Goal: Task Accomplishment & Management: Manage account settings

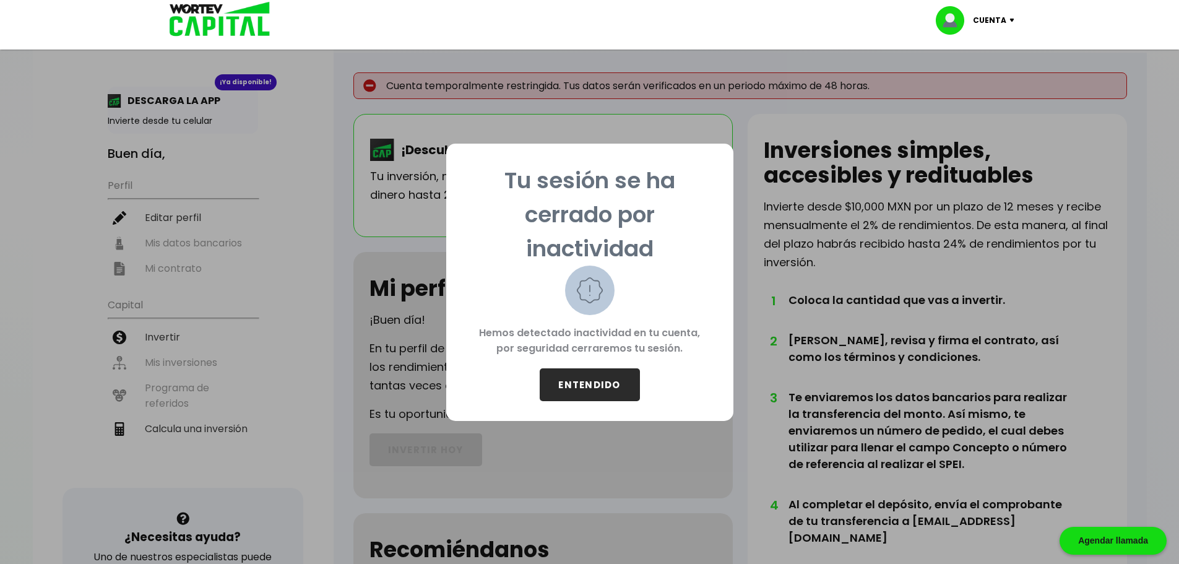
click at [583, 391] on button "ENTENDIDO" at bounding box center [589, 384] width 100 height 33
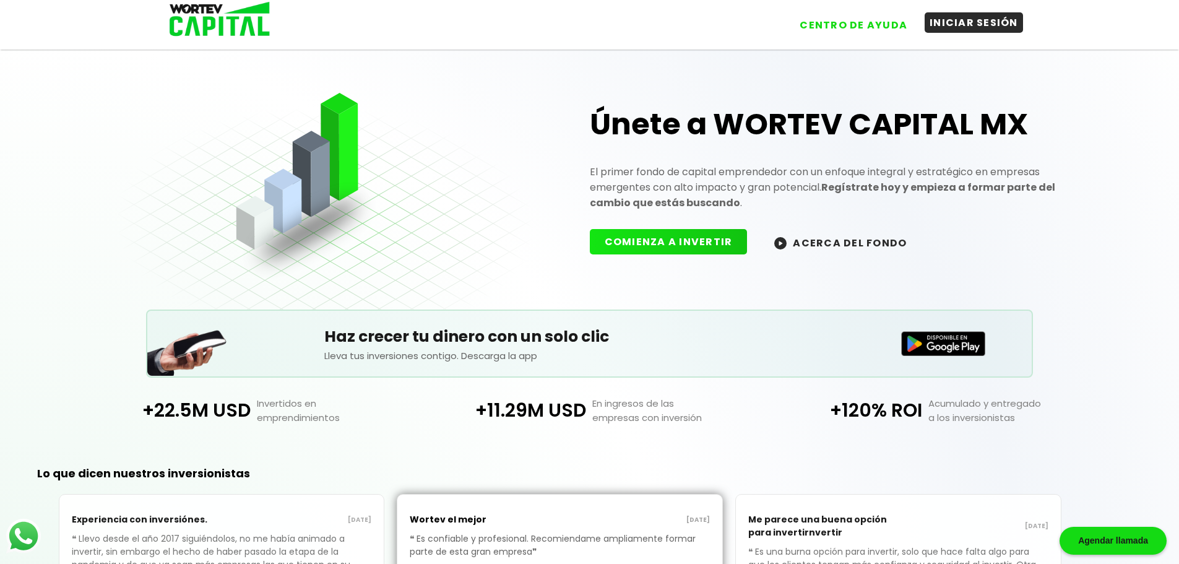
click at [973, 23] on button "INICIAR SESIÓN" at bounding box center [973, 22] width 98 height 20
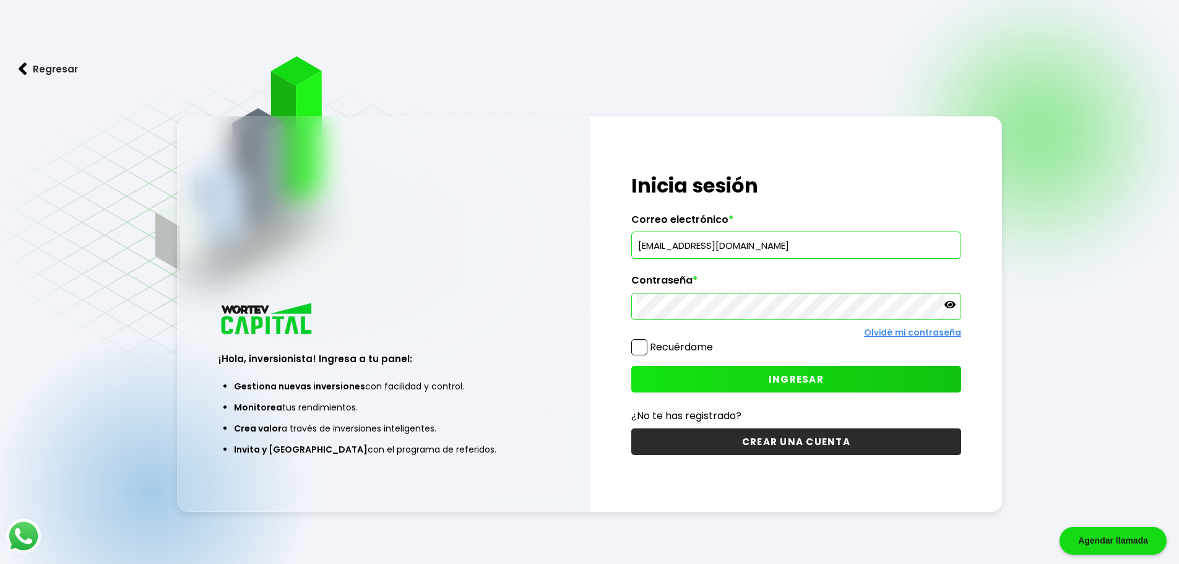
click at [643, 350] on span at bounding box center [639, 347] width 16 height 16
click at [715, 341] on input "Recuérdame" at bounding box center [715, 341] width 0 height 0
click at [780, 374] on span "INGRESAR" at bounding box center [795, 378] width 55 height 13
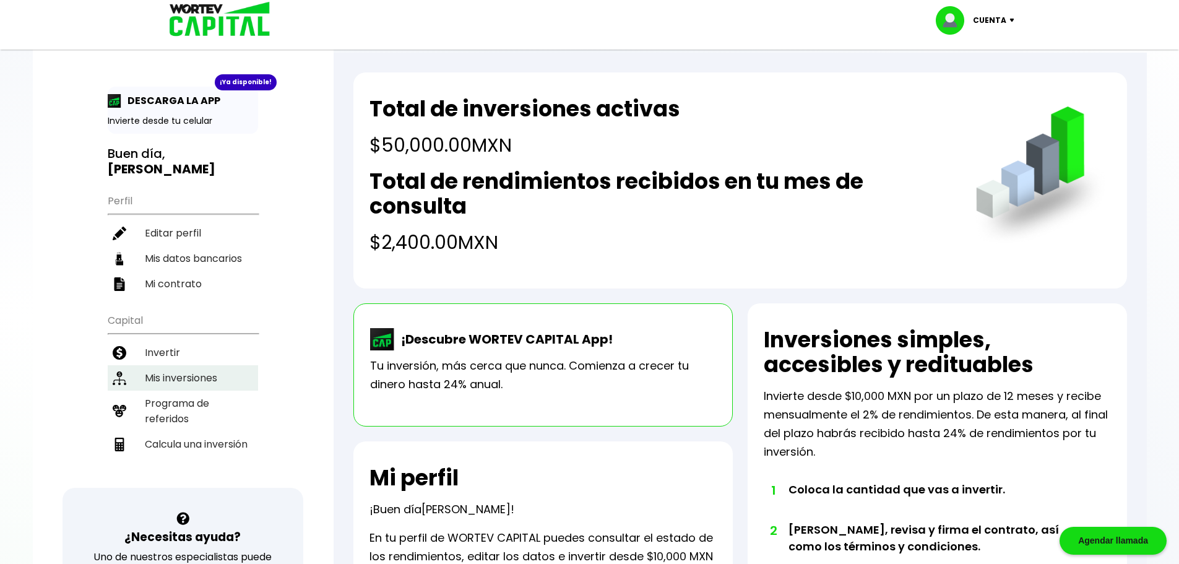
click at [173, 365] on li "Mis inversiones" at bounding box center [183, 377] width 150 height 25
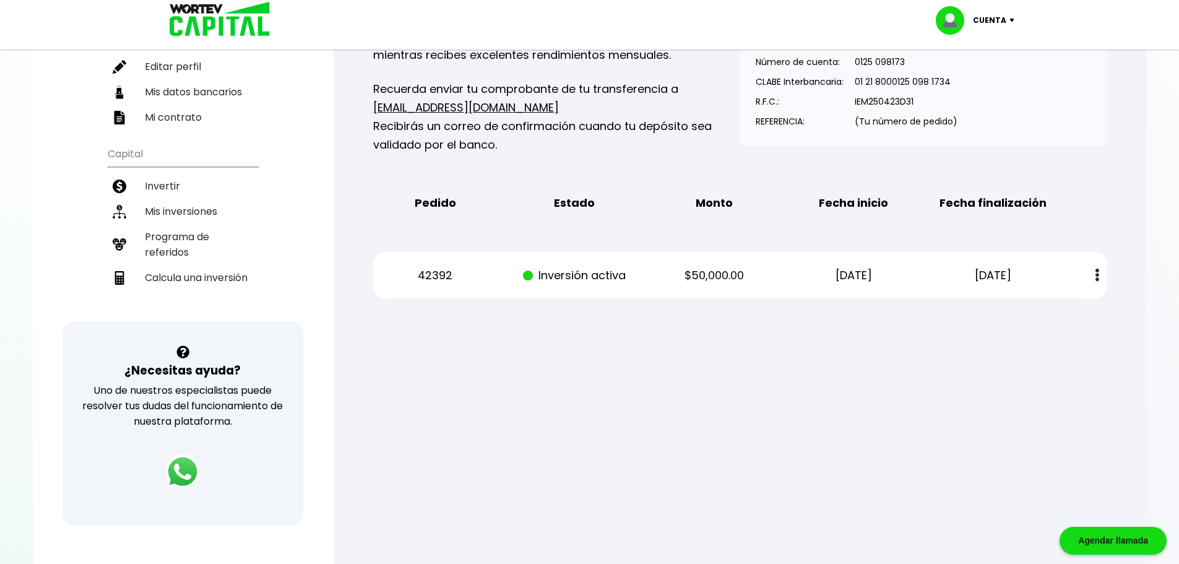
scroll to position [186, 0]
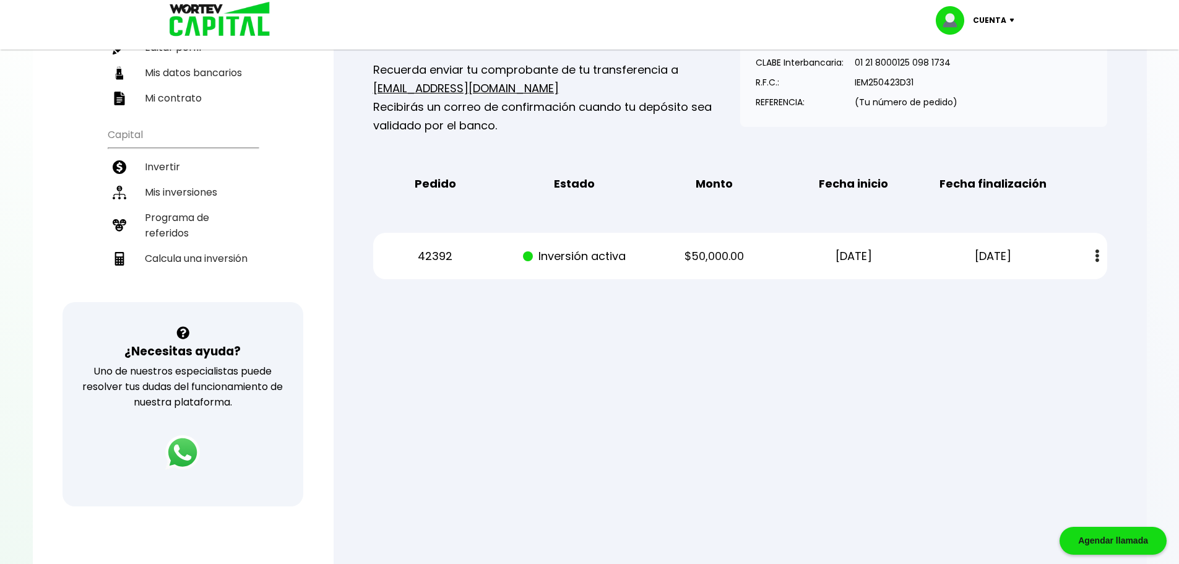
click at [1098, 260] on img at bounding box center [1097, 255] width 4 height 13
click at [1017, 288] on link "Estado de cuenta" at bounding box center [1016, 288] width 87 height 15
click at [649, 475] on div at bounding box center [589, 282] width 1179 height 564
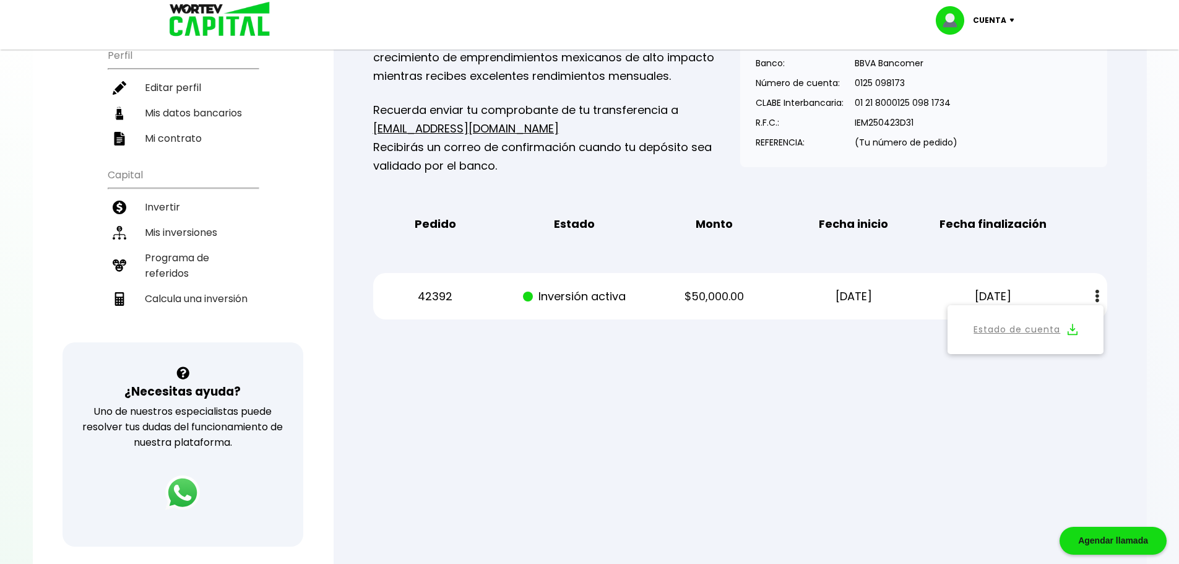
scroll to position [0, 0]
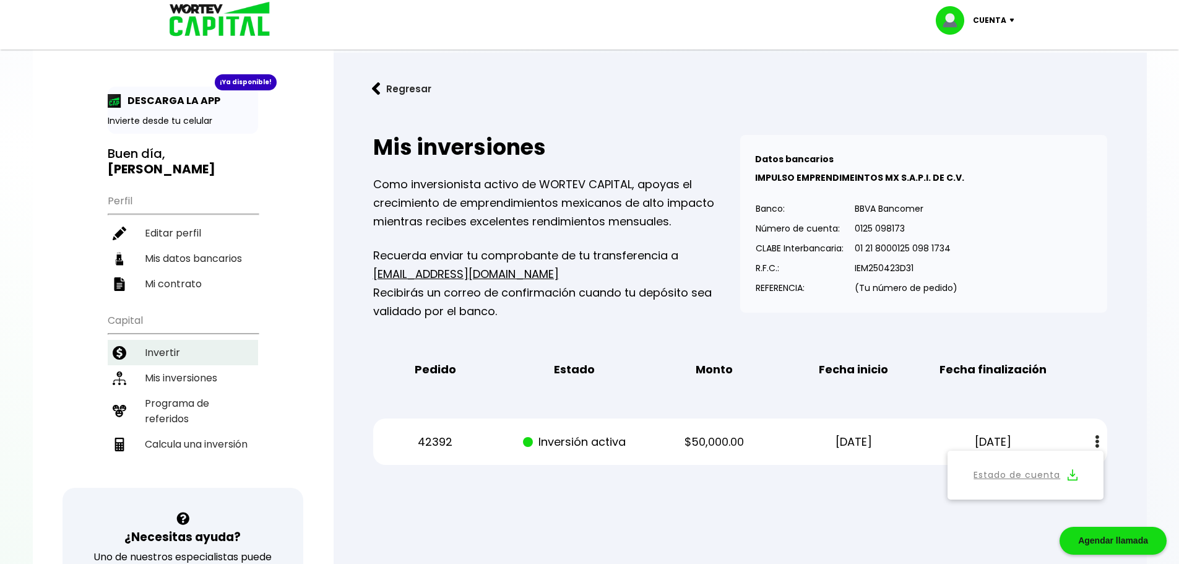
click at [156, 340] on li "Invertir" at bounding box center [183, 352] width 150 height 25
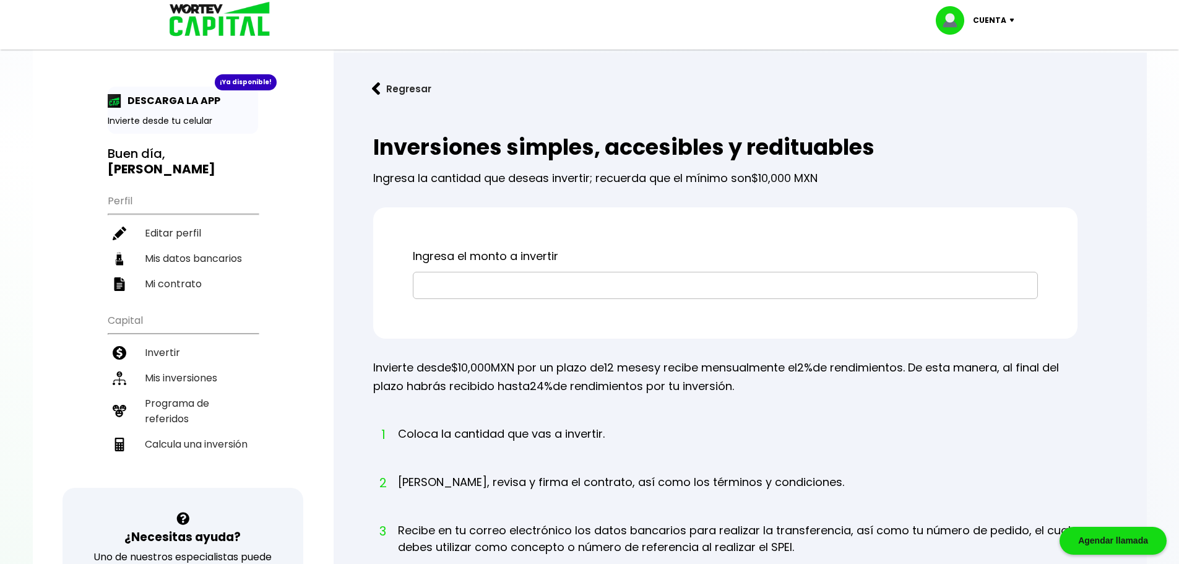
click at [400, 89] on button "Regresar" at bounding box center [401, 88] width 97 height 33
